Goal: Task Accomplishment & Management: Use online tool/utility

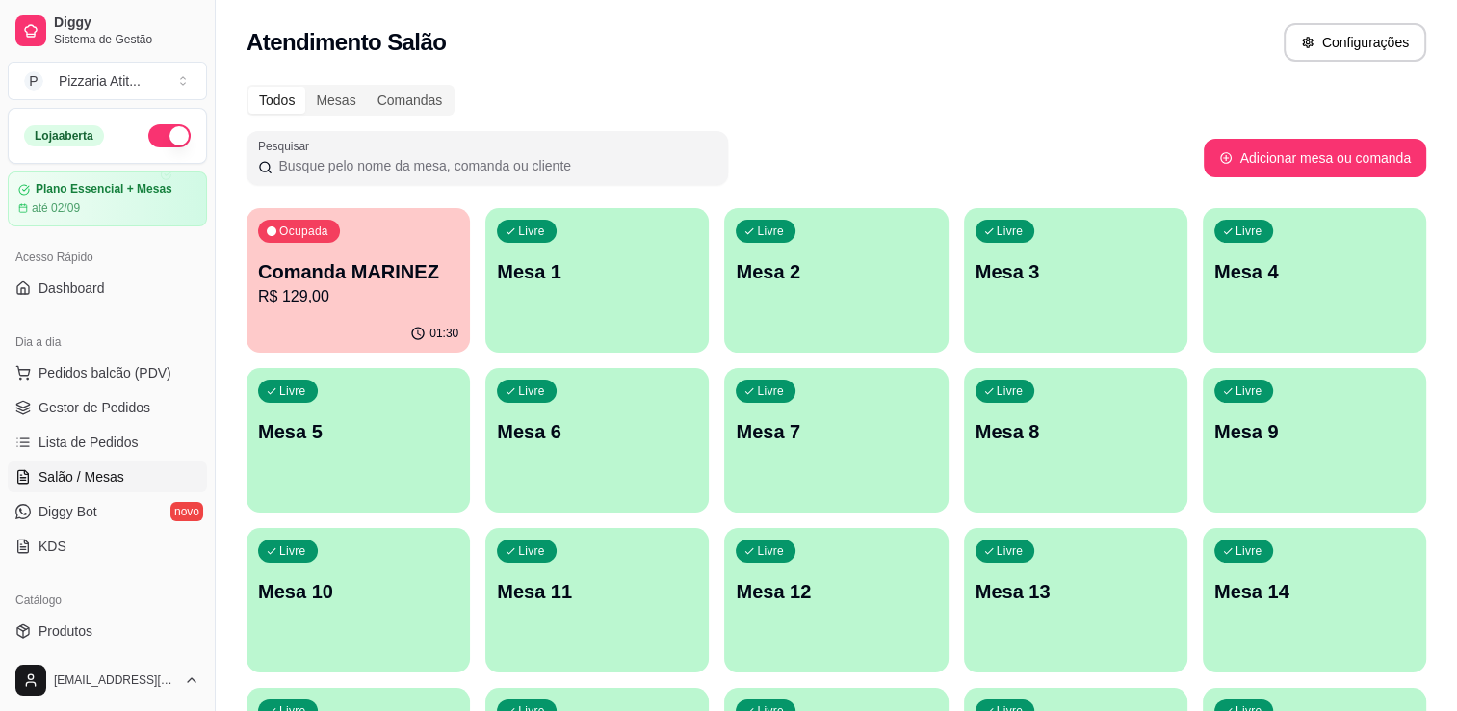
click at [162, 141] on button "button" at bounding box center [169, 135] width 42 height 23
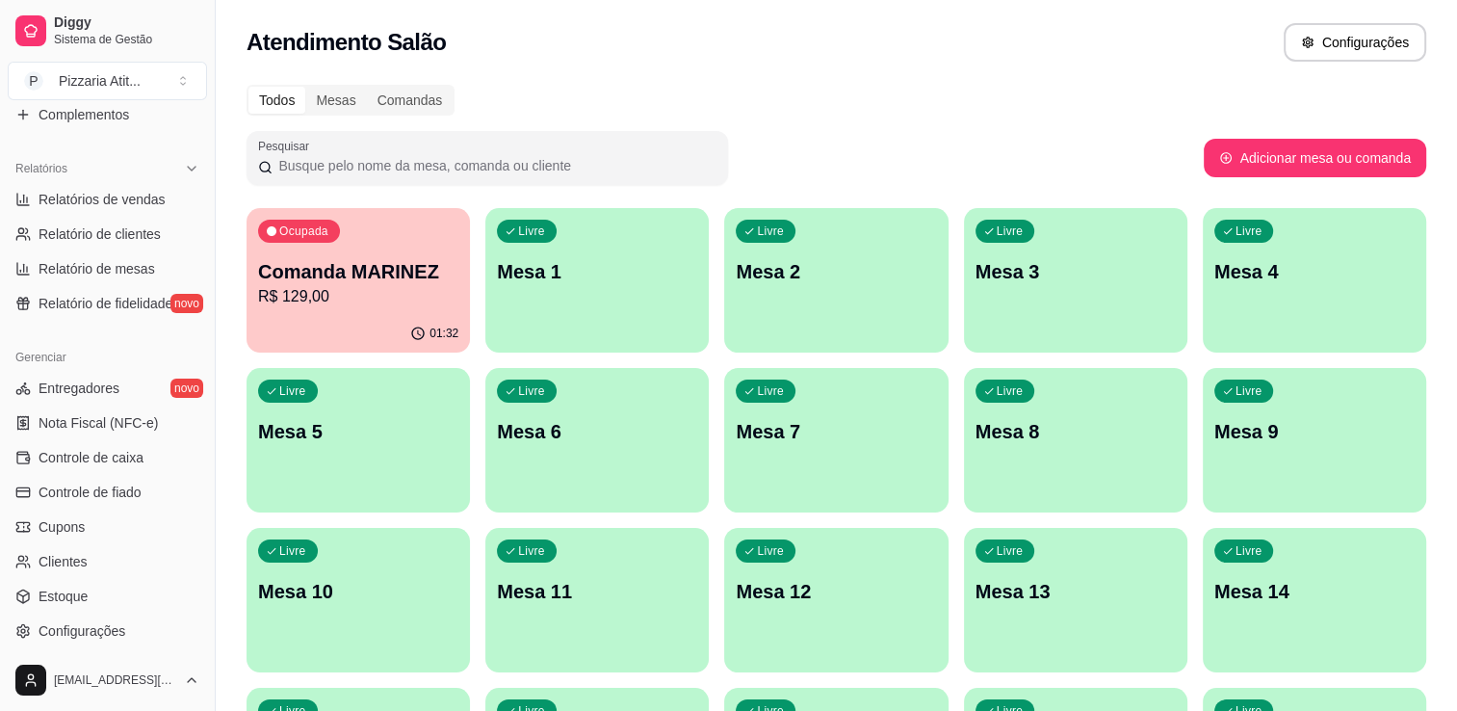
scroll to position [614, 0]
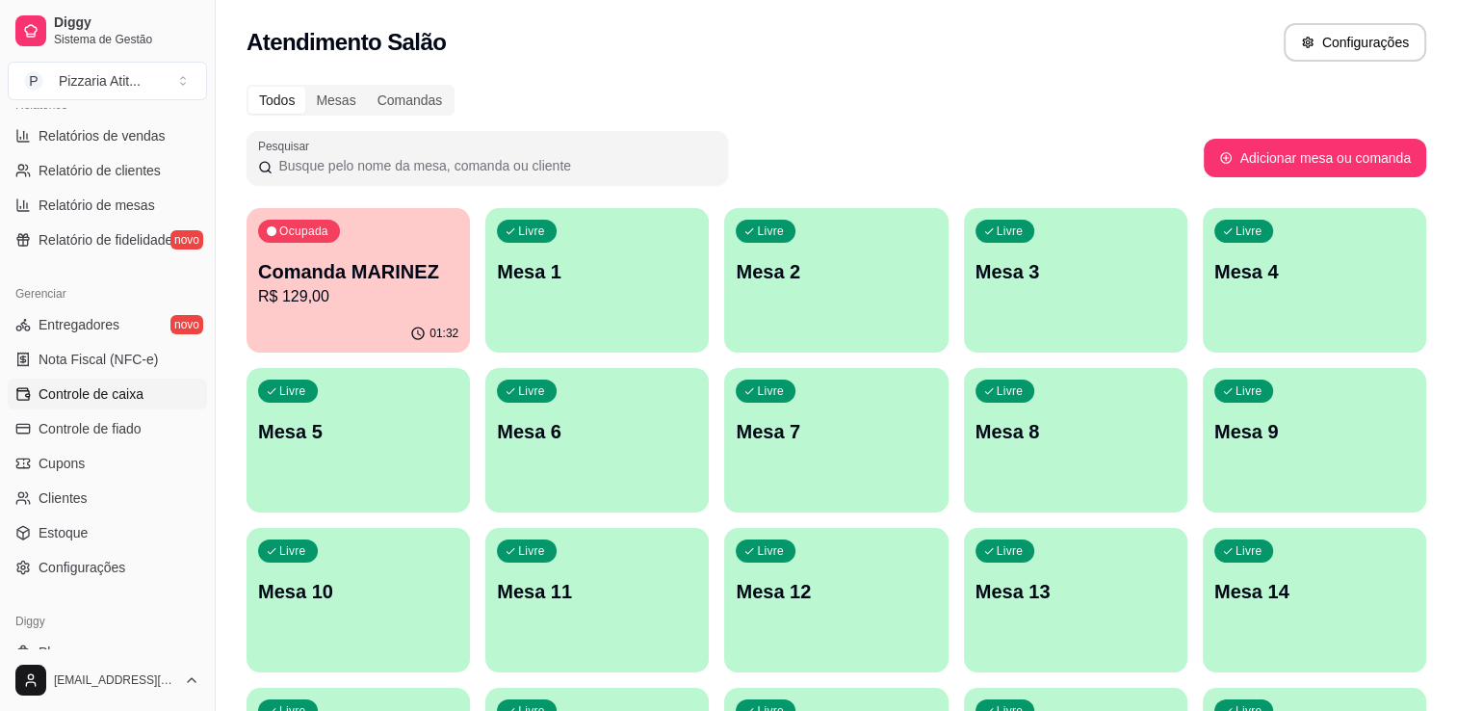
click at [167, 400] on link "Controle de caixa" at bounding box center [107, 393] width 199 height 31
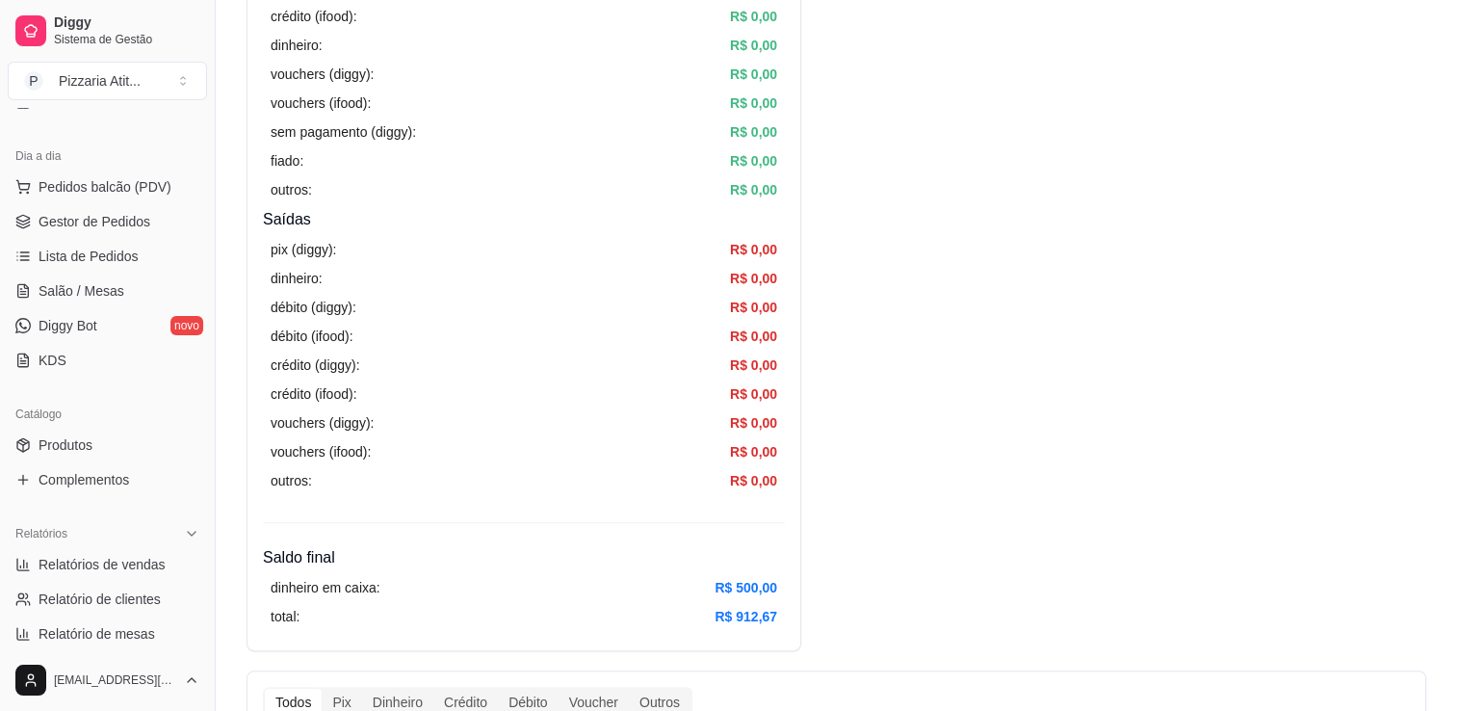
scroll to position [166, 0]
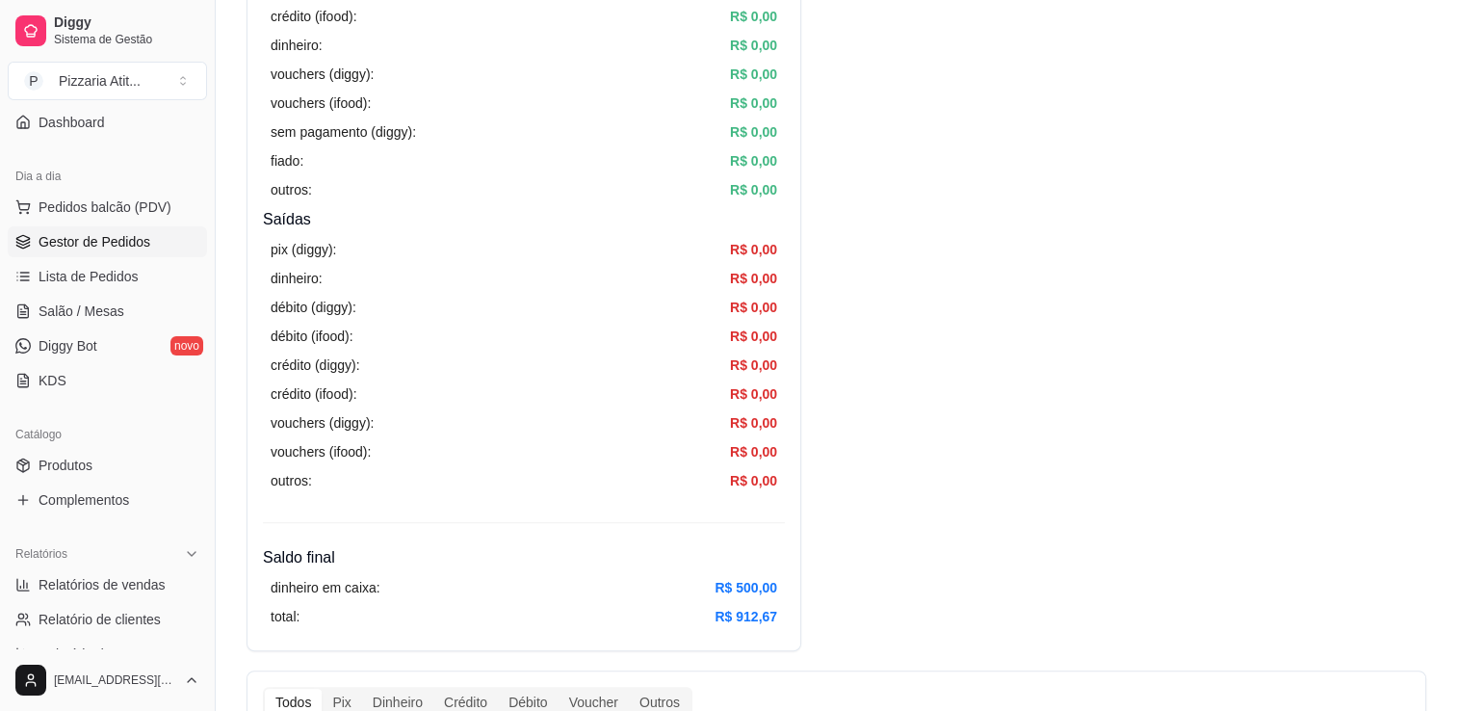
click at [151, 234] on link "Gestor de Pedidos" at bounding box center [107, 241] width 199 height 31
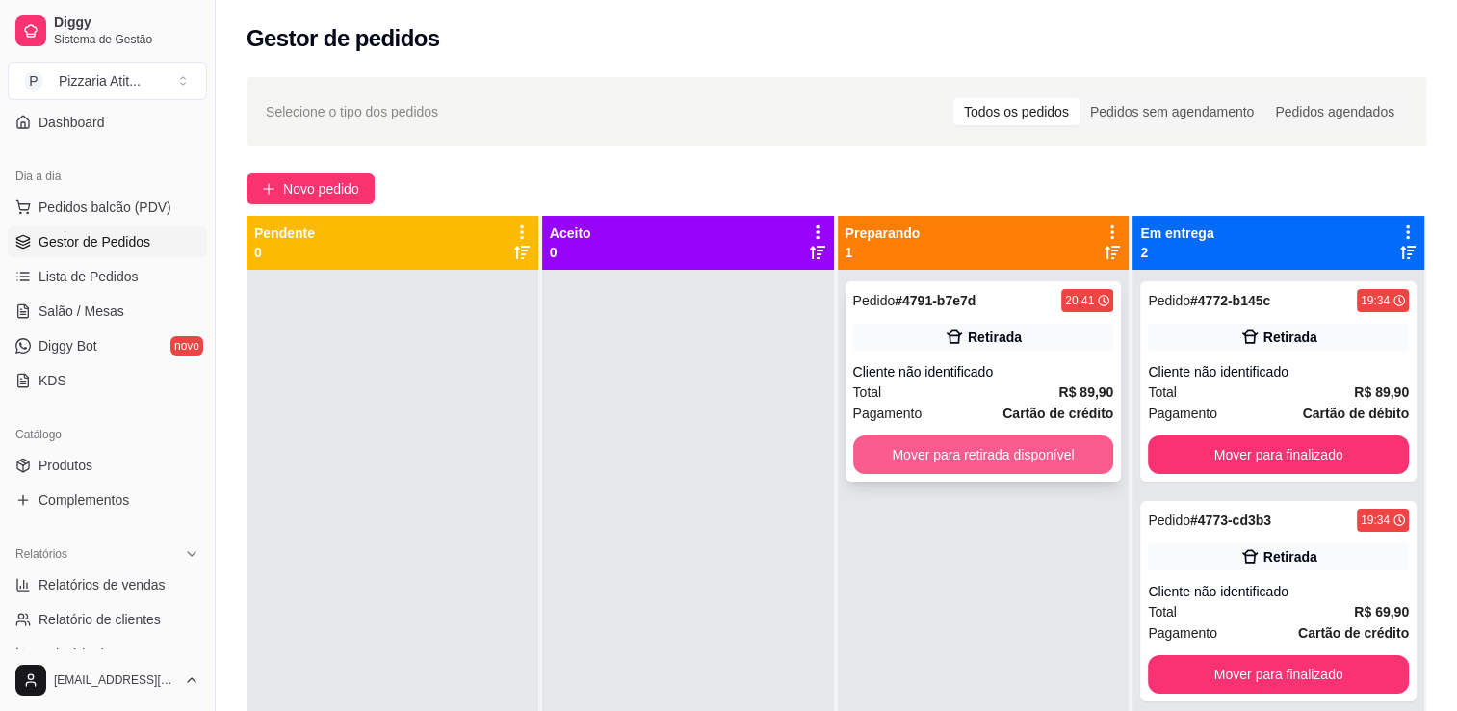
click at [969, 453] on button "Mover para retirada disponível" at bounding box center [983, 454] width 261 height 39
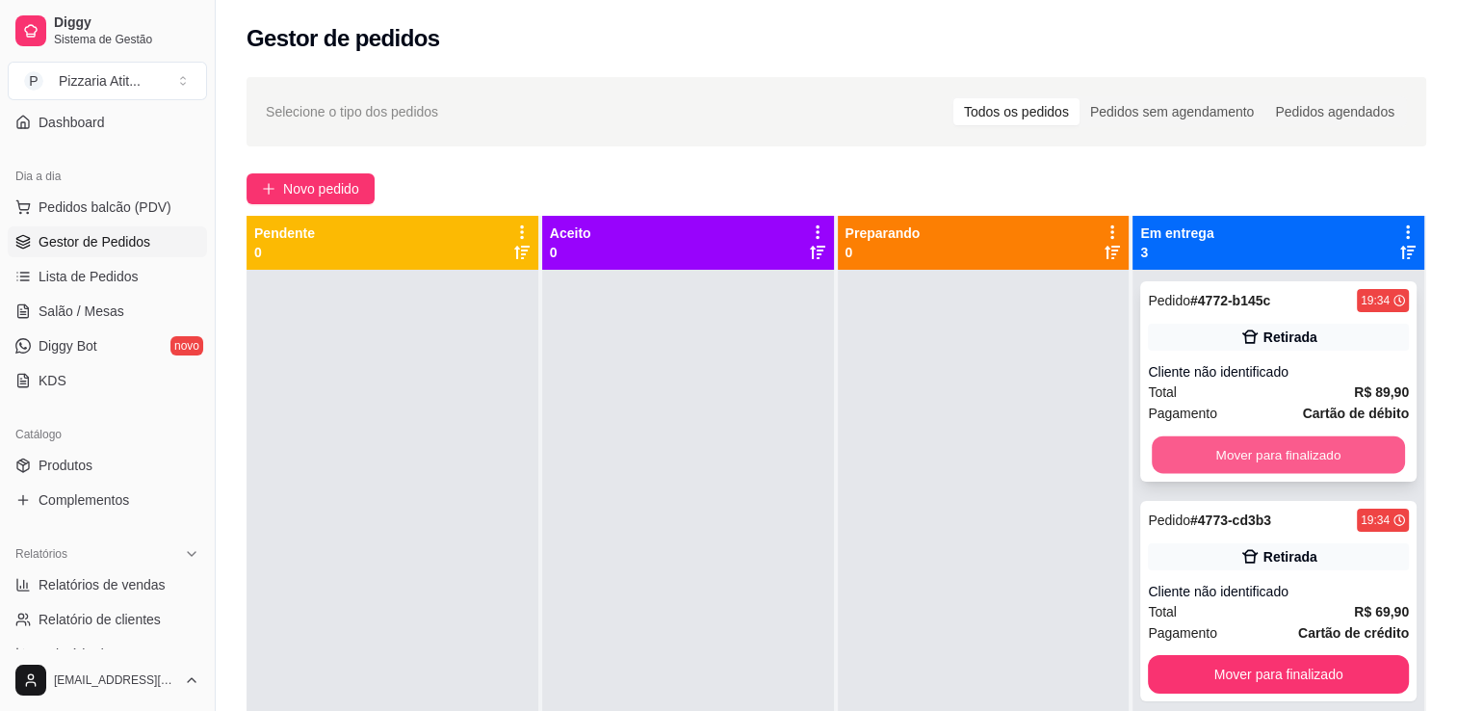
click at [1201, 449] on button "Mover para finalizado" at bounding box center [1278, 455] width 253 height 38
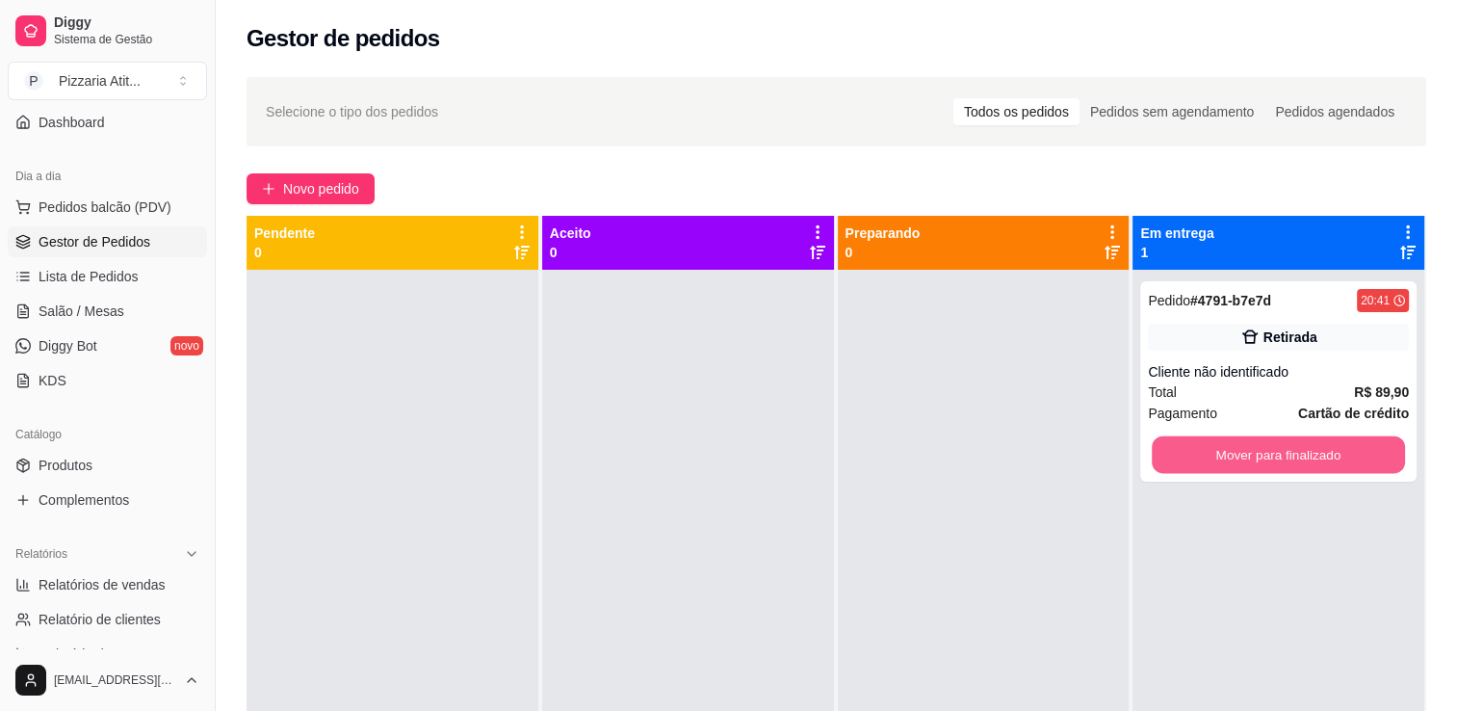
click at [1201, 449] on button "Mover para finalizado" at bounding box center [1278, 455] width 253 height 38
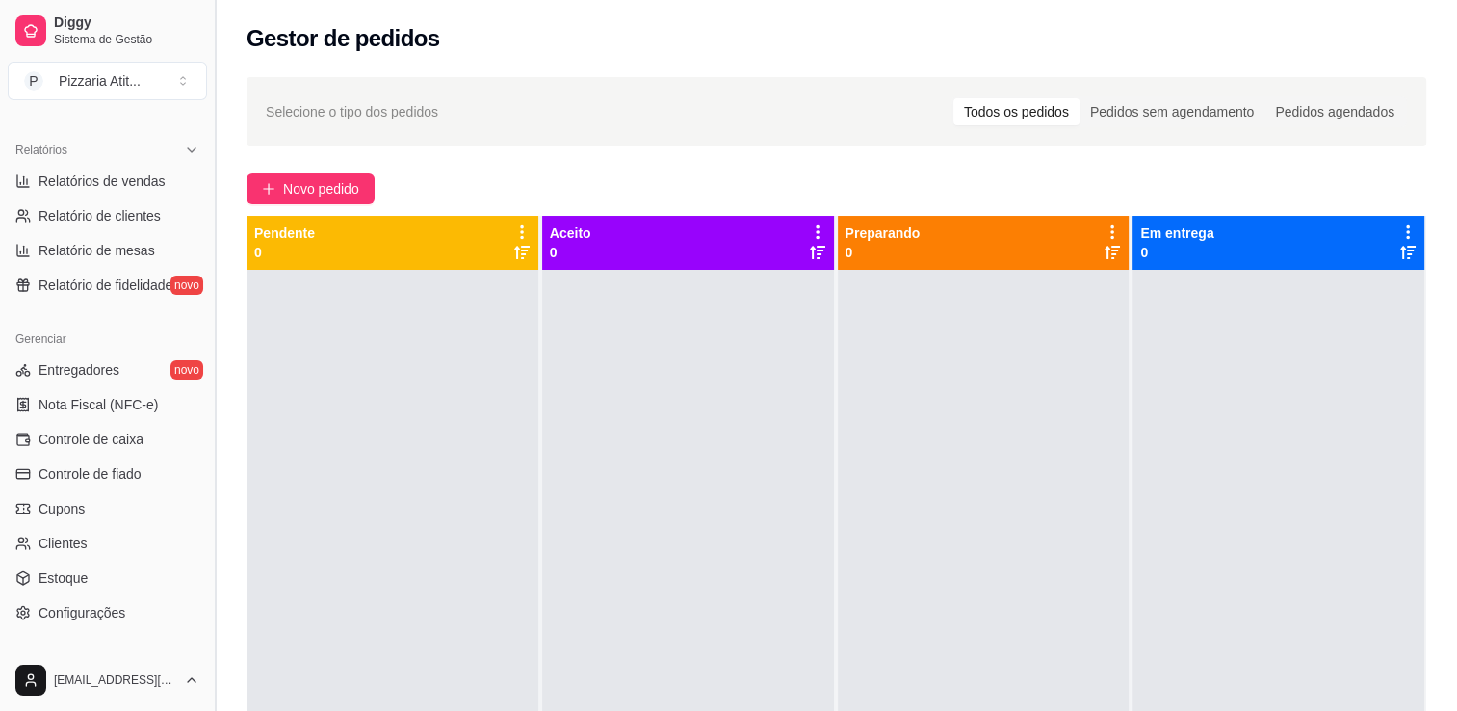
scroll to position [565, 0]
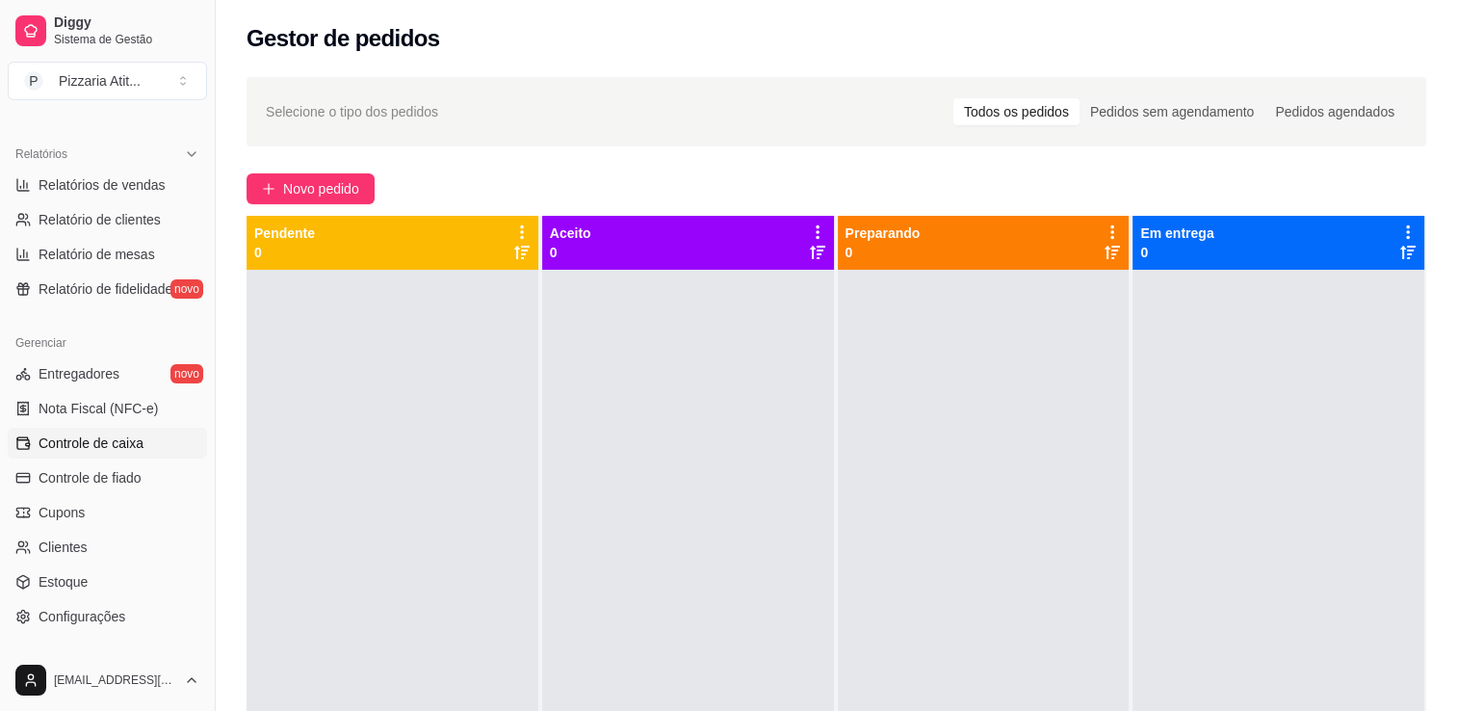
click at [137, 443] on span "Controle de caixa" at bounding box center [91, 442] width 105 height 19
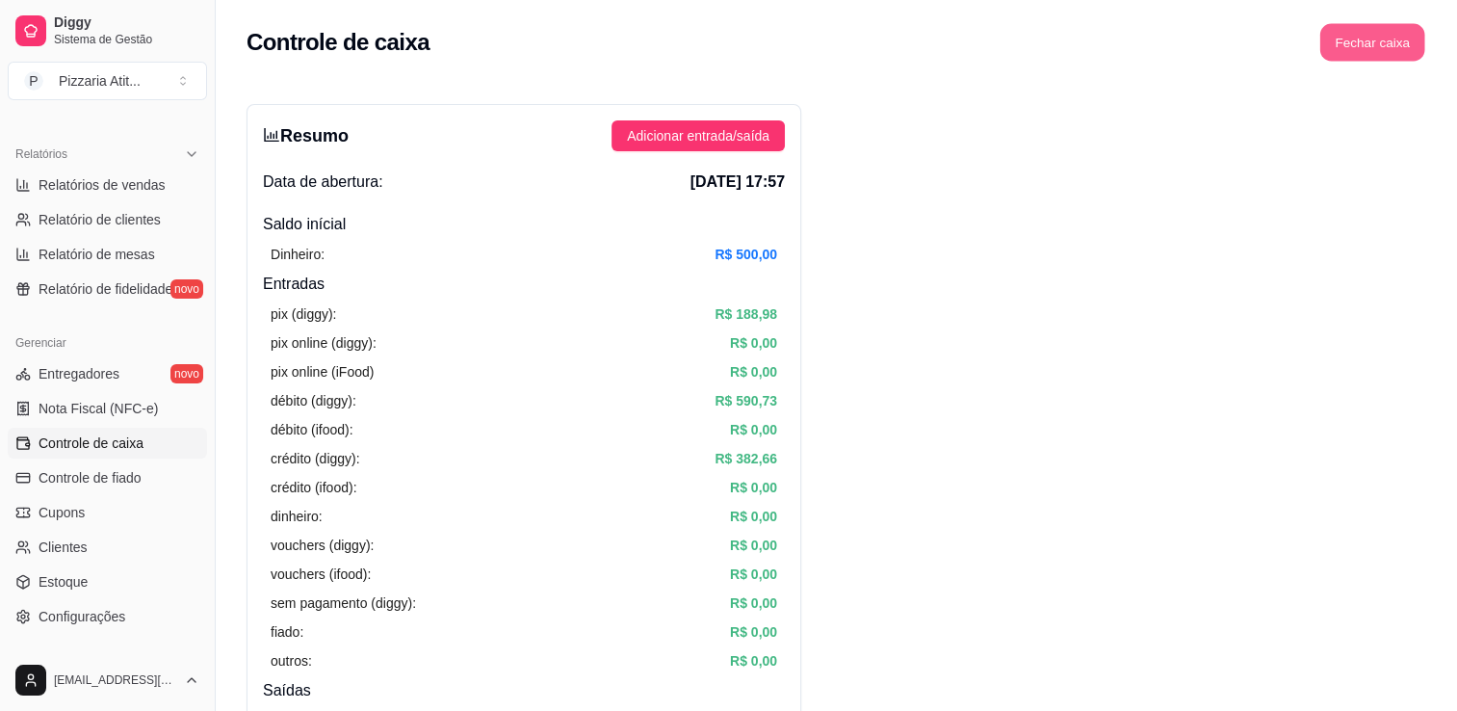
click at [1362, 31] on button "Fechar caixa" at bounding box center [1372, 43] width 105 height 38
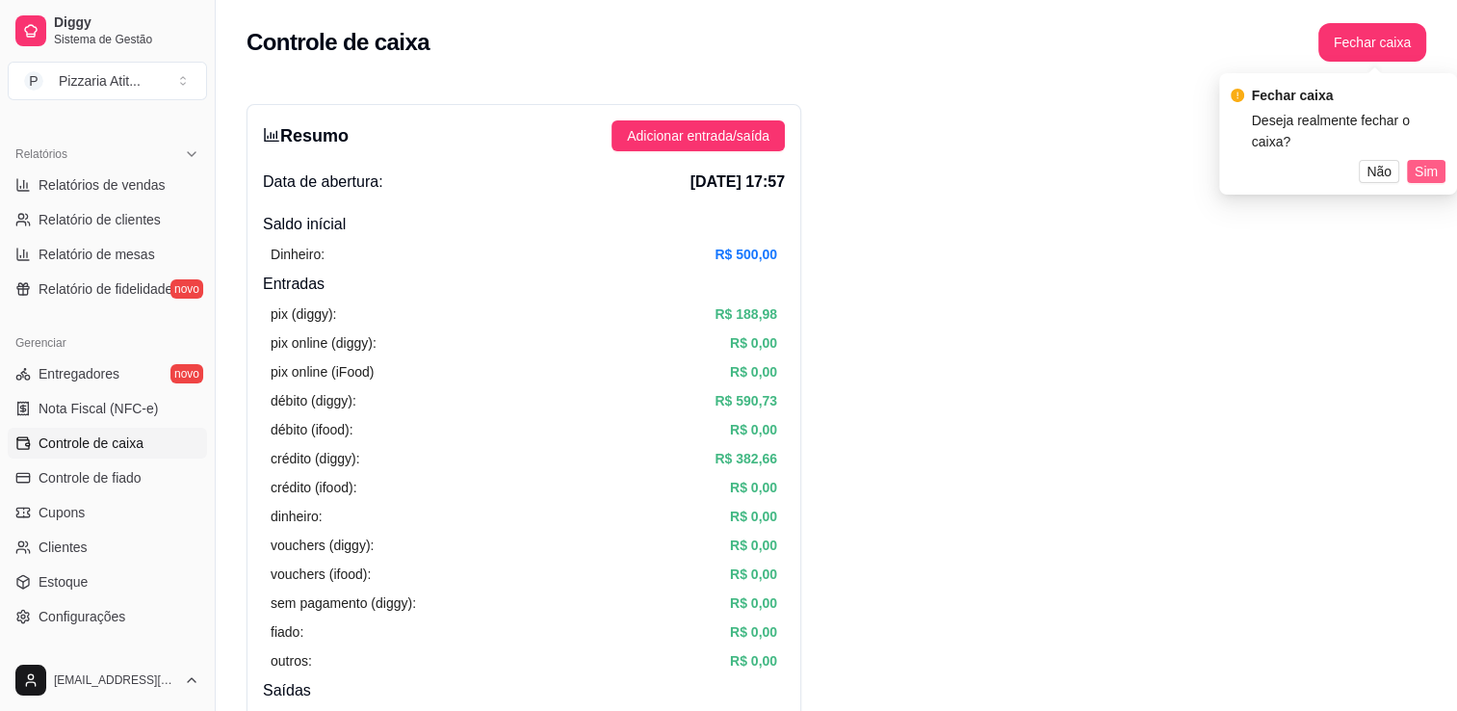
click at [1423, 172] on span "Sim" at bounding box center [1426, 171] width 23 height 21
